Goal: Task Accomplishment & Management: Complete application form

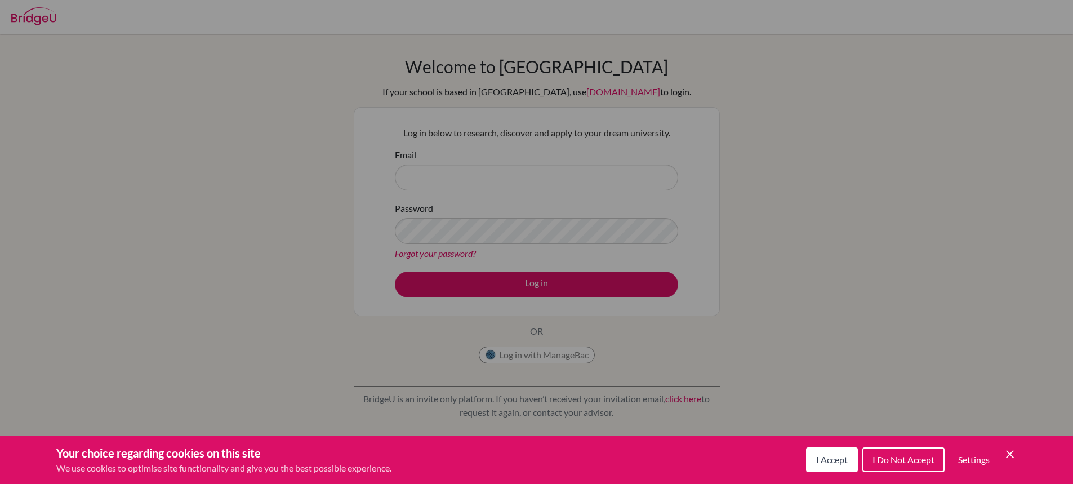
click at [832, 466] on button "I Accept" at bounding box center [832, 459] width 52 height 25
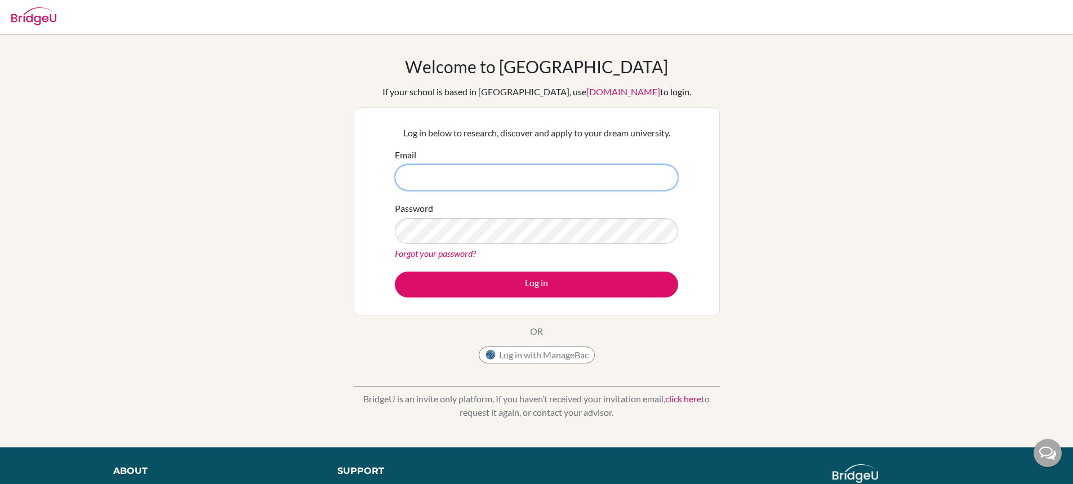
click at [433, 177] on input "Email" at bounding box center [536, 177] width 283 height 26
type input "[PERSON_NAME][EMAIL_ADDRESS][DOMAIN_NAME]"
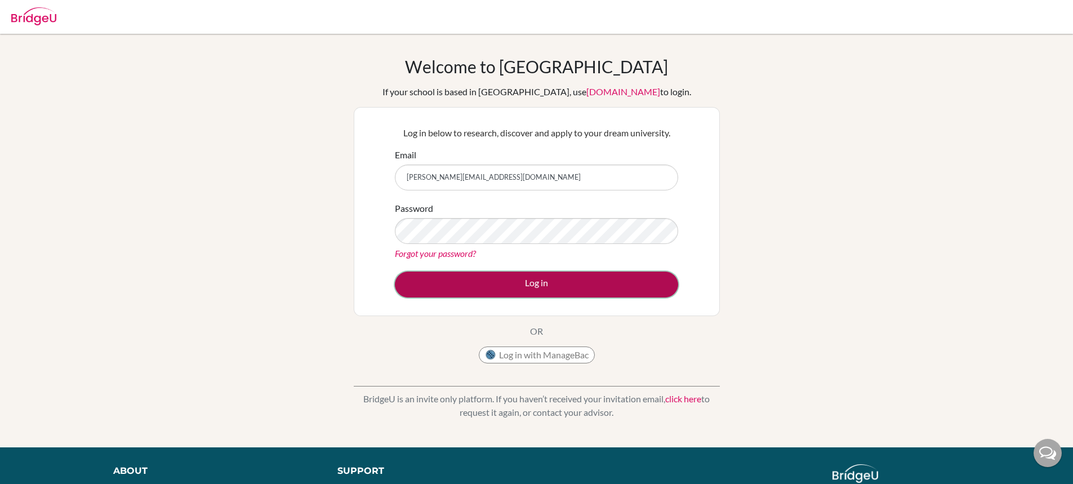
click at [517, 276] on button "Log in" at bounding box center [536, 284] width 283 height 26
click at [495, 287] on button "Log in" at bounding box center [536, 284] width 283 height 26
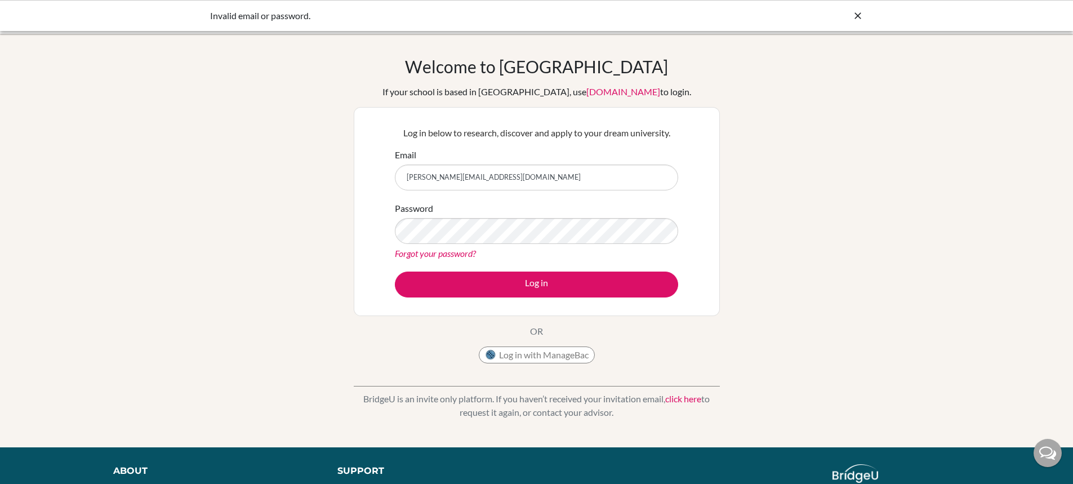
click at [434, 255] on link "Forgot your password?" at bounding box center [435, 253] width 81 height 11
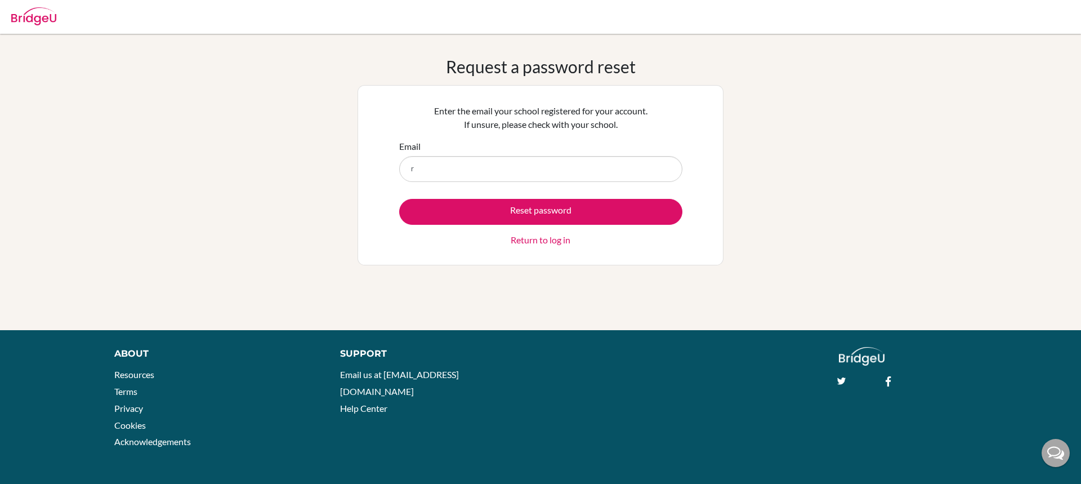
type input "[PERSON_NAME][EMAIL_ADDRESS][DOMAIN_NAME]"
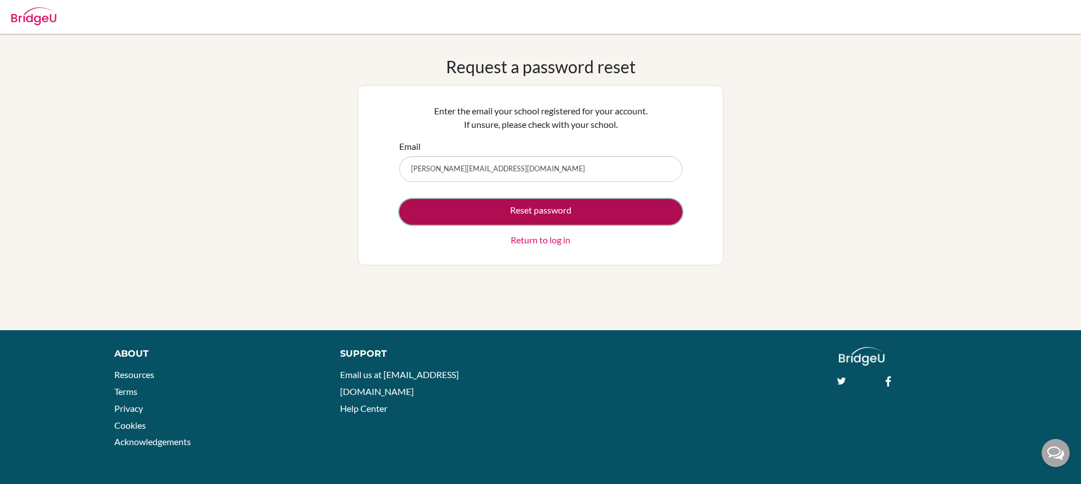
click at [502, 202] on button "Reset password" at bounding box center [540, 212] width 283 height 26
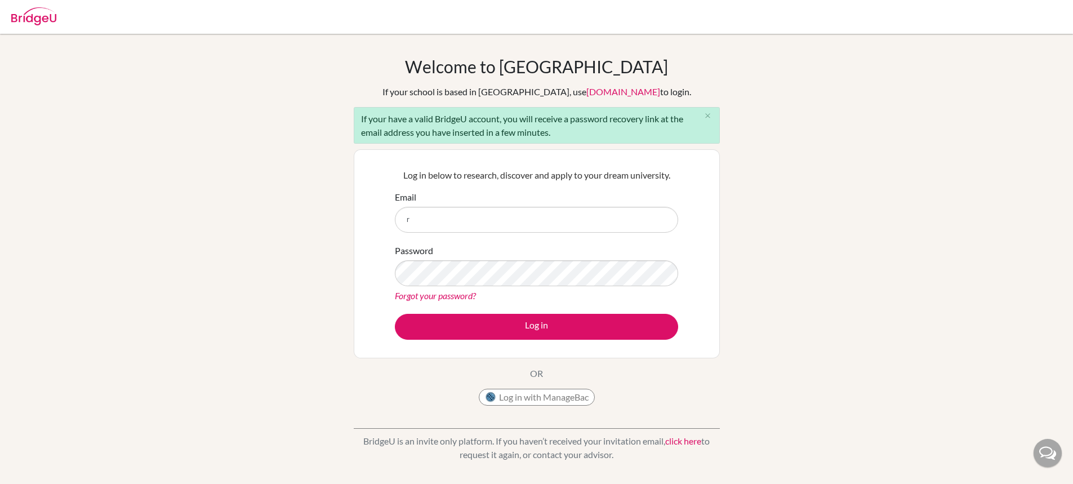
type input "[PERSON_NAME][EMAIL_ADDRESS][DOMAIN_NAME]"
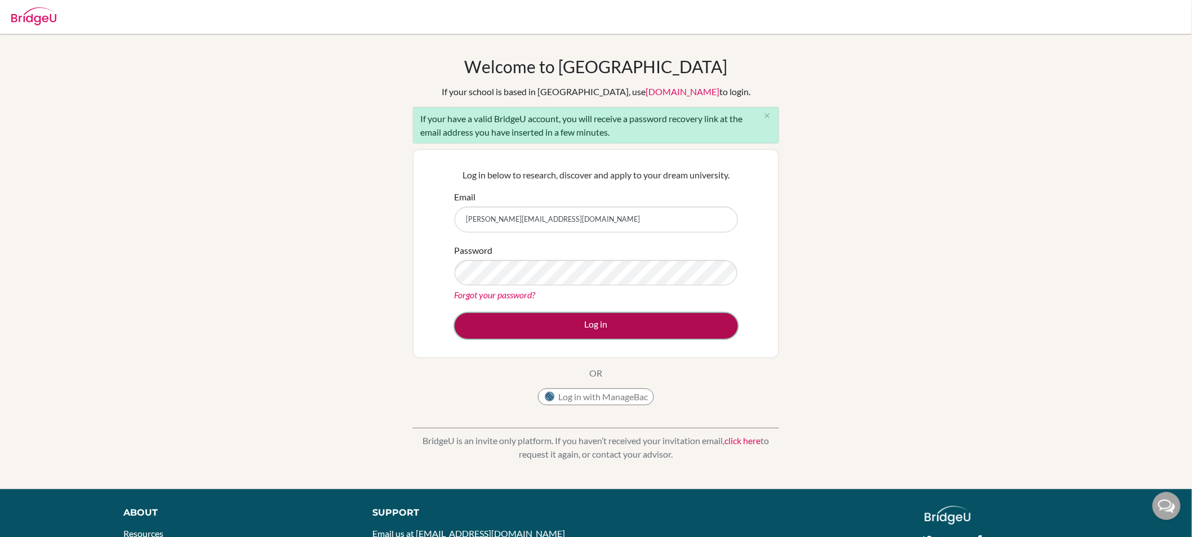
click at [533, 326] on button "Log in" at bounding box center [596, 326] width 283 height 26
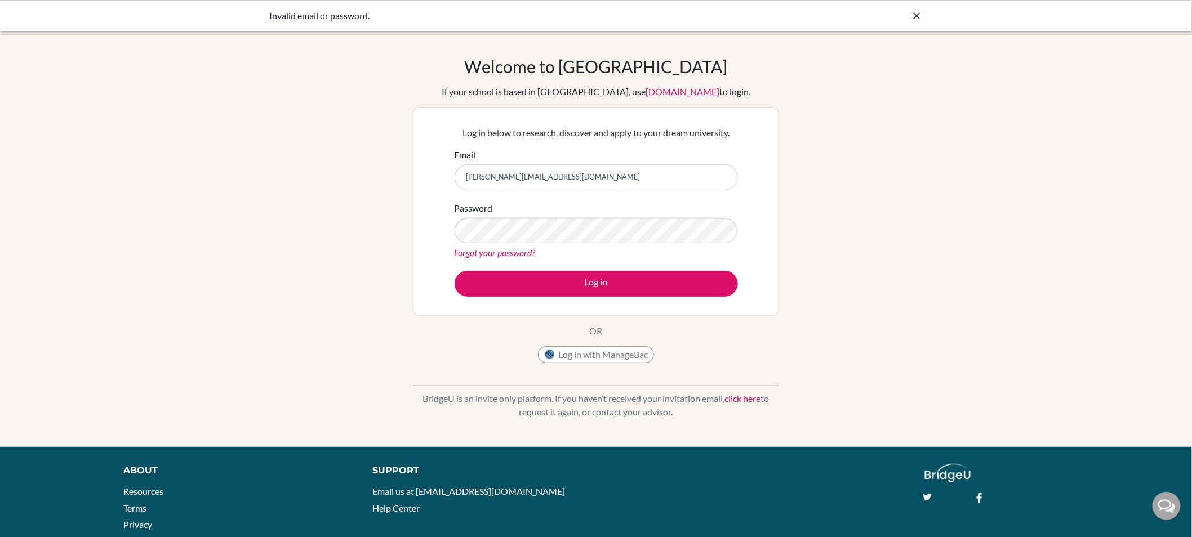
click at [507, 177] on input "[PERSON_NAME][EMAIL_ADDRESS][DOMAIN_NAME]" at bounding box center [596, 177] width 283 height 26
click at [562, 179] on input "[PERSON_NAME][EMAIL_ADDRESS][DOMAIN_NAME]" at bounding box center [596, 177] width 283 height 26
click at [523, 259] on div "Forgot your password?" at bounding box center [596, 253] width 283 height 14
click at [522, 253] on link "Forgot your password?" at bounding box center [495, 252] width 81 height 11
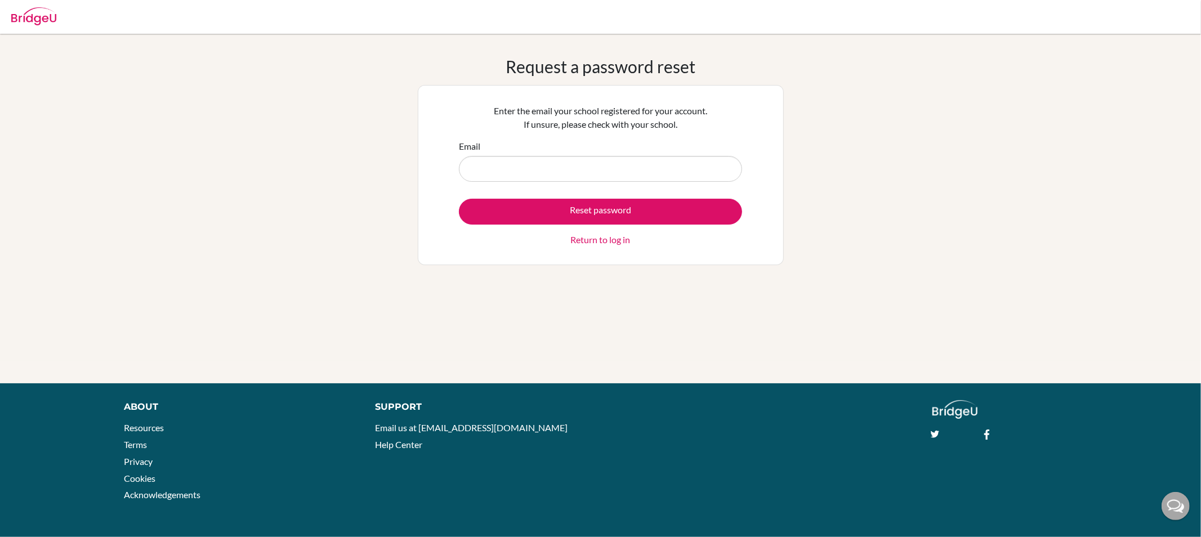
drag, startPoint x: 559, startPoint y: 162, endPoint x: 542, endPoint y: 166, distance: 17.4
click at [542, 166] on input "Email" at bounding box center [600, 169] width 283 height 26
type input "[PERSON_NAME][EMAIL_ADDRESS][DOMAIN_NAME]"
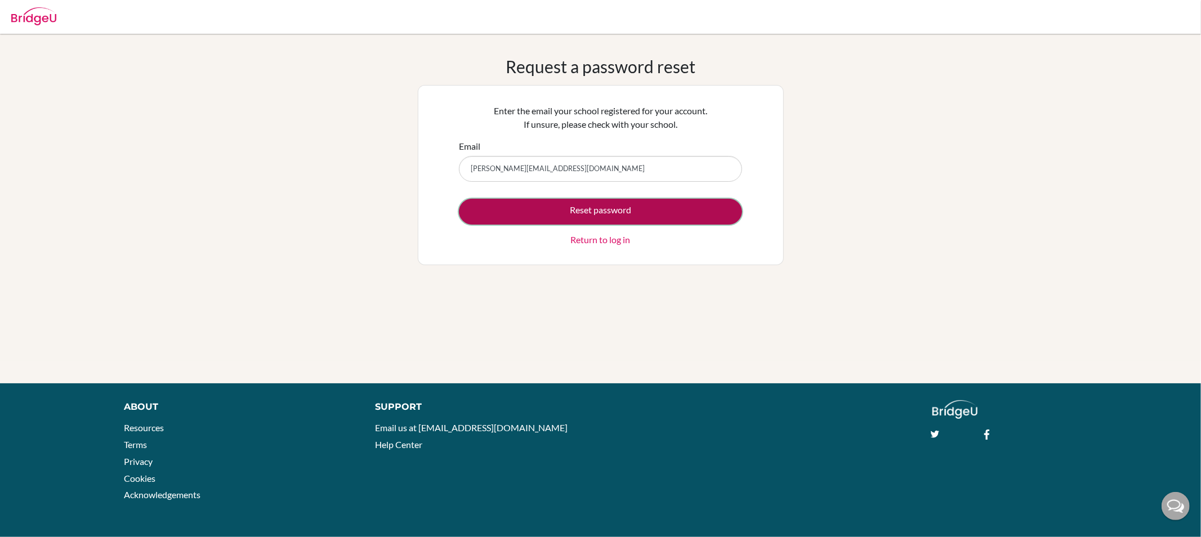
click at [606, 212] on button "Reset password" at bounding box center [600, 212] width 283 height 26
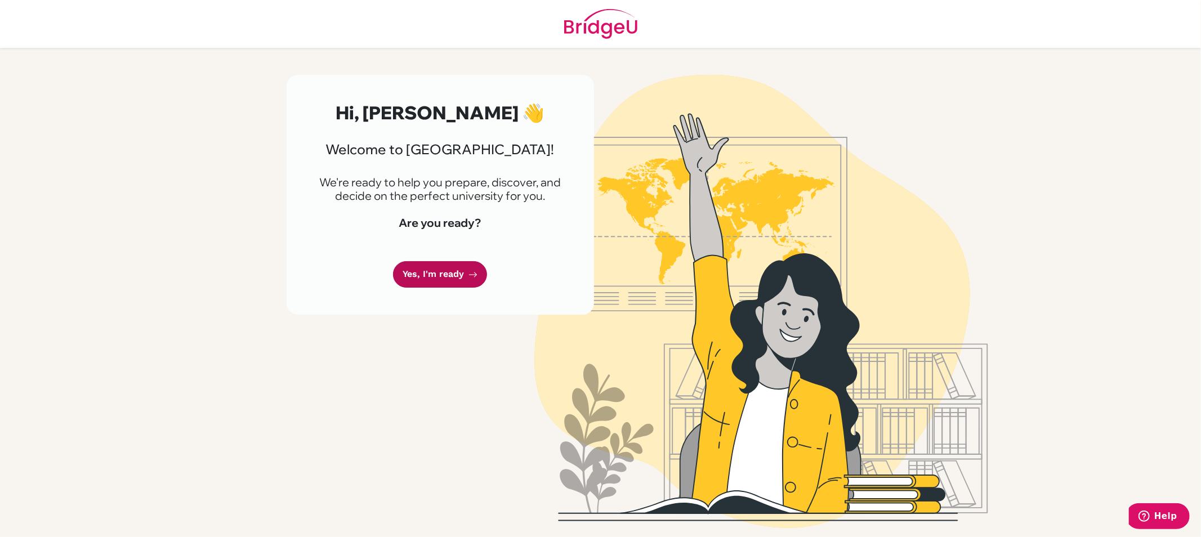
click at [455, 279] on link "Yes, I'm ready" at bounding box center [440, 274] width 94 height 26
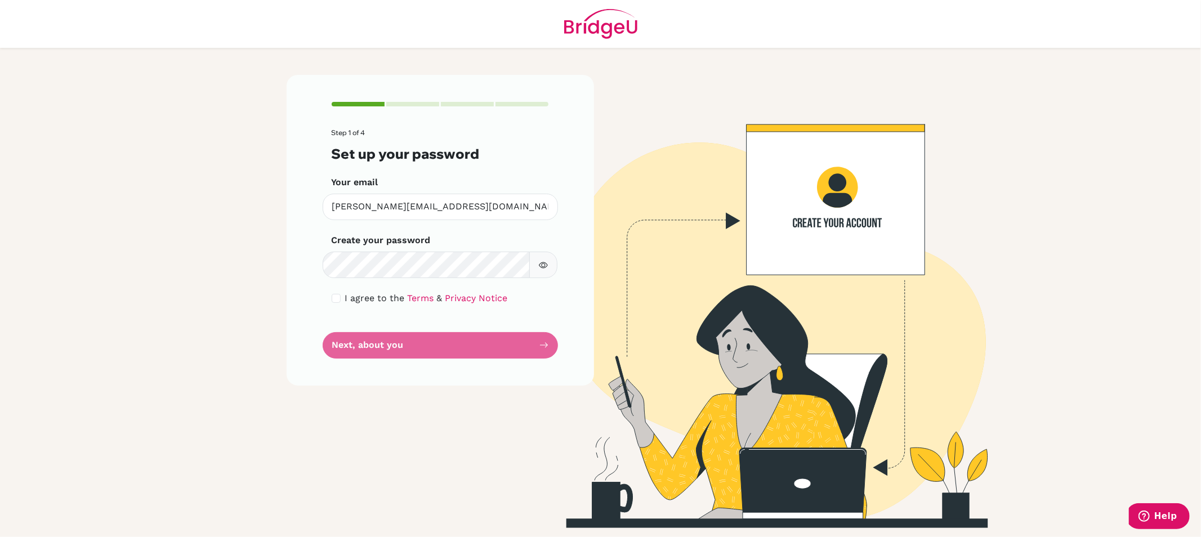
click at [545, 267] on icon "button" at bounding box center [543, 265] width 9 height 6
click at [336, 295] on input "checkbox" at bounding box center [336, 298] width 9 height 9
checkbox input "true"
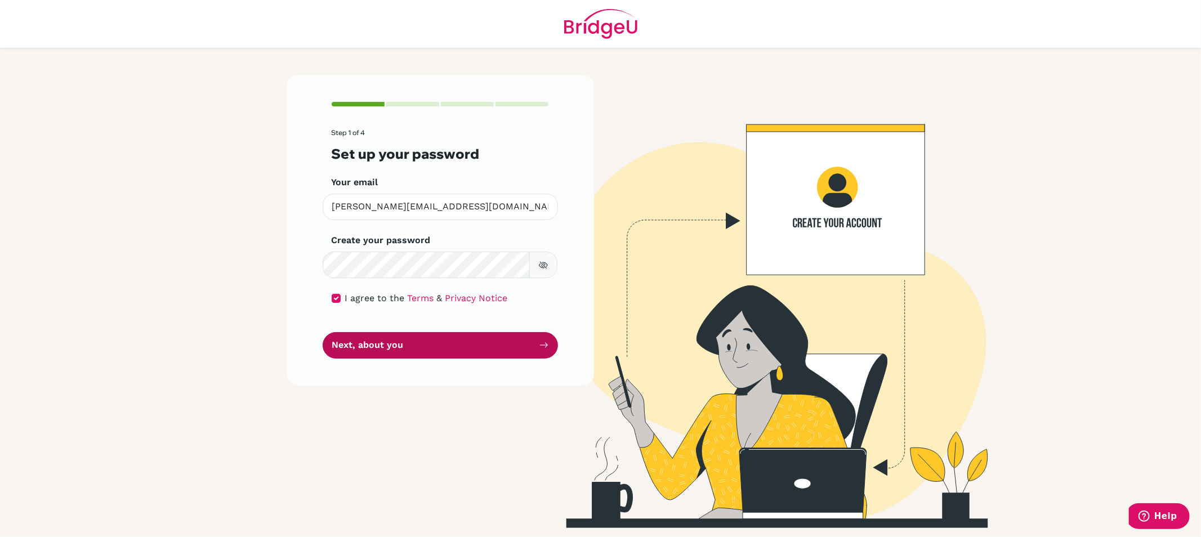
click at [395, 348] on button "Next, about you" at bounding box center [440, 345] width 235 height 26
